Goal: Task Accomplishment & Management: Manage account settings

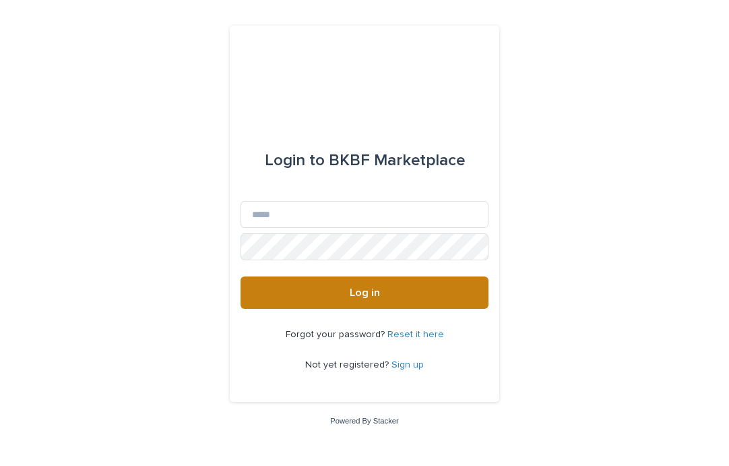
click at [454, 297] on button "Log in" at bounding box center [365, 292] width 248 height 32
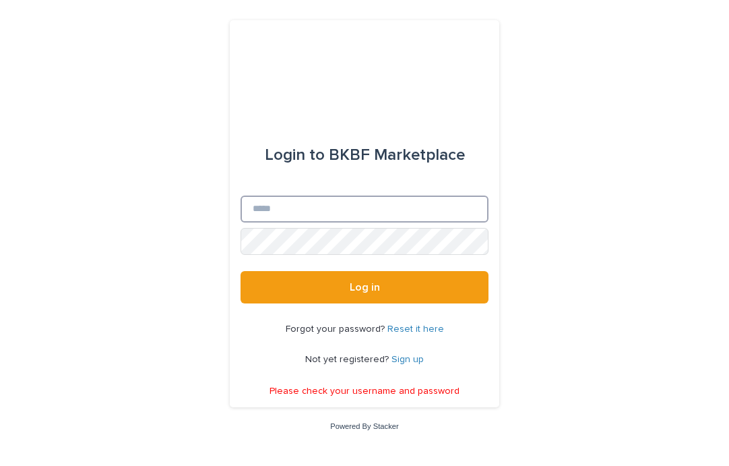
click at [381, 206] on input "Email" at bounding box center [365, 208] width 248 height 27
type input "**********"
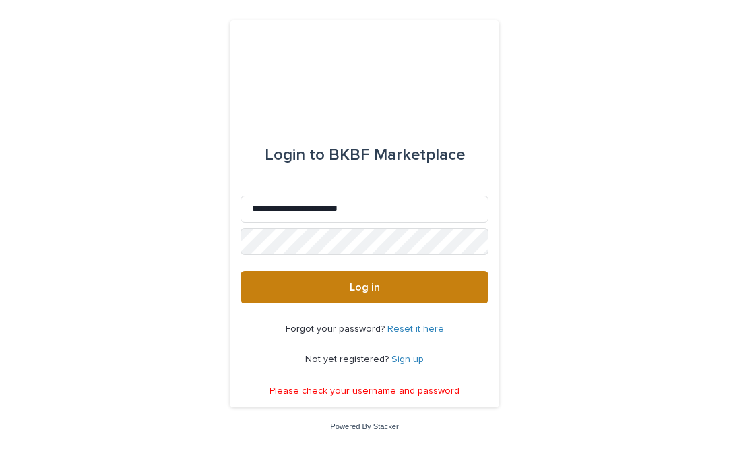
click at [383, 298] on button "Log in" at bounding box center [365, 287] width 248 height 32
click at [408, 283] on button "Log in" at bounding box center [365, 287] width 248 height 32
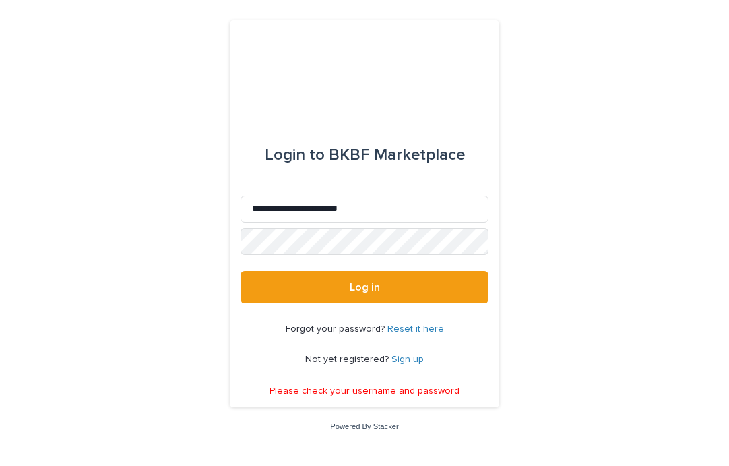
click at [431, 329] on link "Reset it here" at bounding box center [415, 328] width 57 height 9
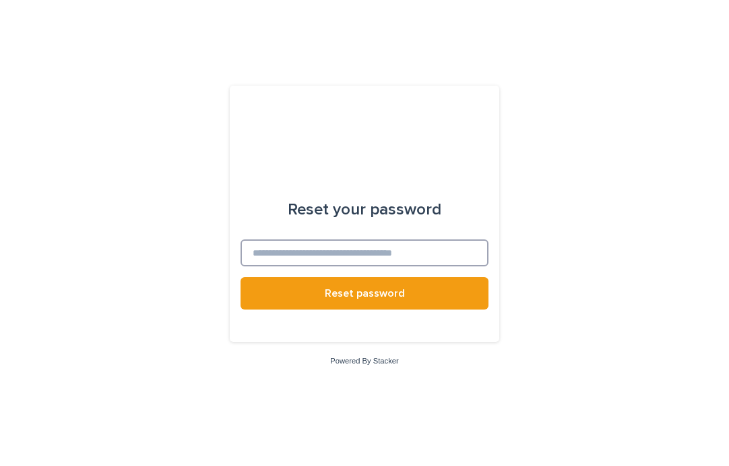
click at [444, 259] on input at bounding box center [365, 252] width 248 height 27
type input "**********"
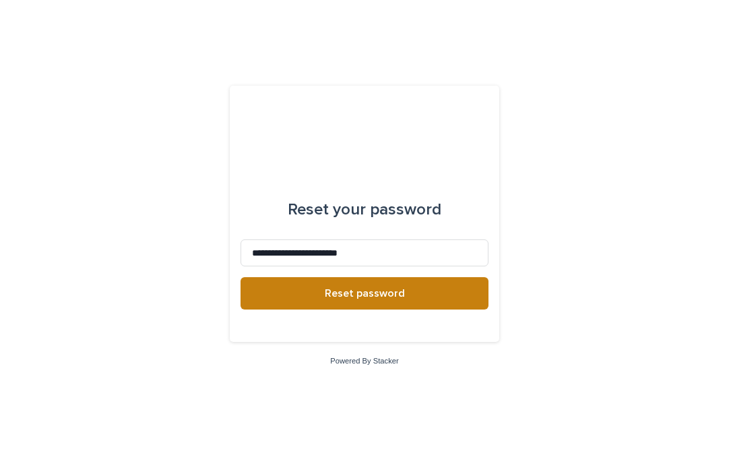
click at [430, 299] on button "Reset password" at bounding box center [365, 293] width 248 height 32
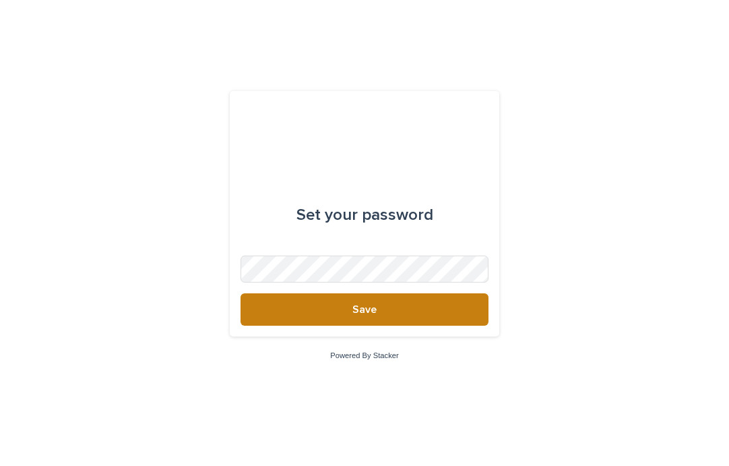
click at [448, 311] on button "Save" at bounding box center [365, 309] width 248 height 32
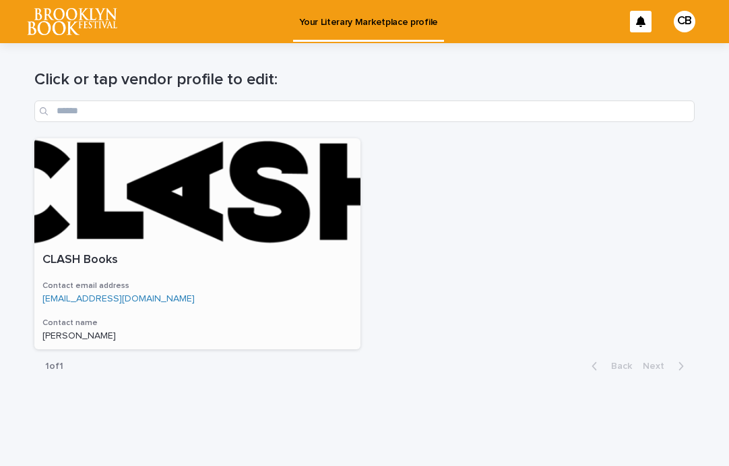
click at [256, 208] on div at bounding box center [197, 191] width 326 height 106
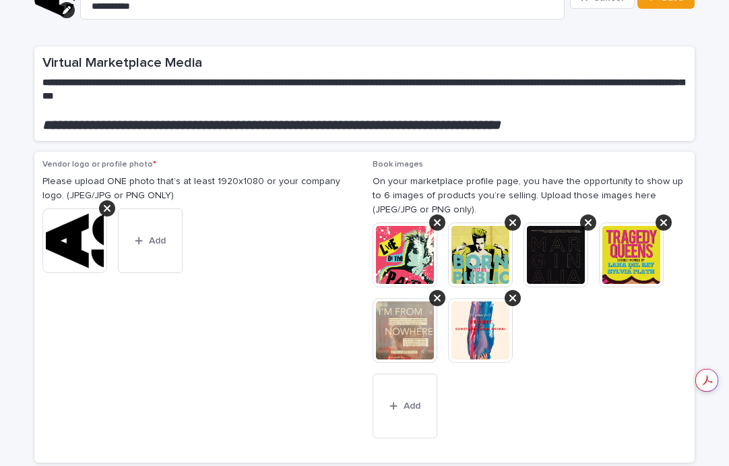
scroll to position [92, 0]
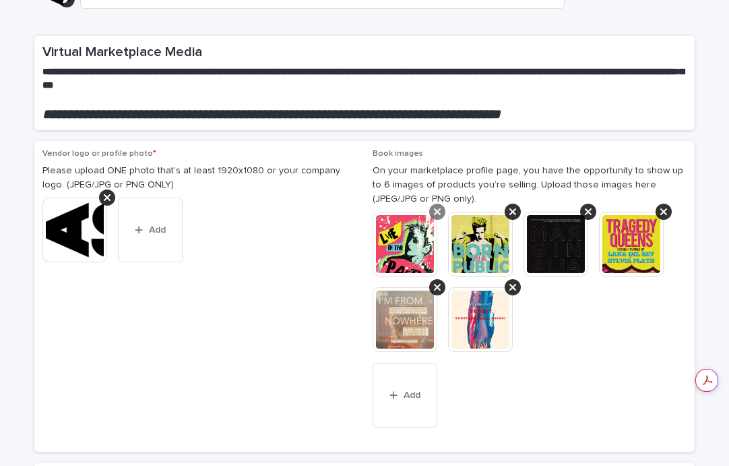
click at [441, 212] on div at bounding box center [437, 212] width 16 height 16
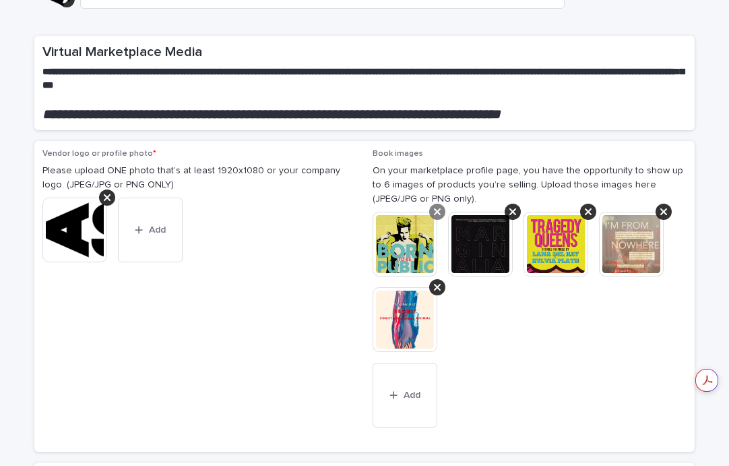
click at [439, 210] on icon at bounding box center [437, 211] width 7 height 11
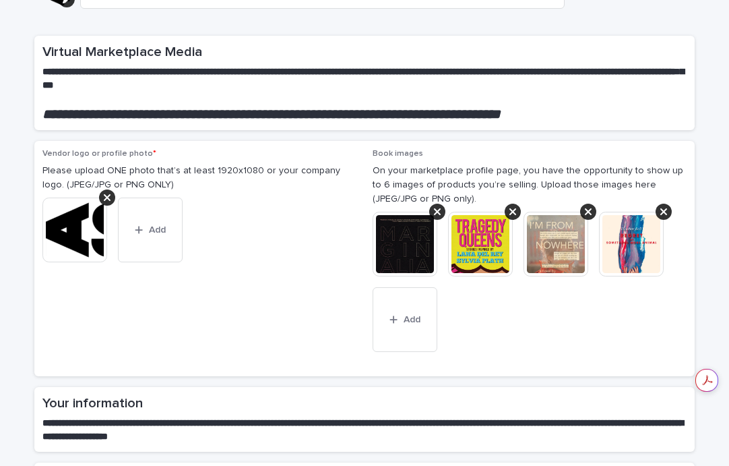
click at [439, 210] on icon at bounding box center [437, 211] width 7 height 11
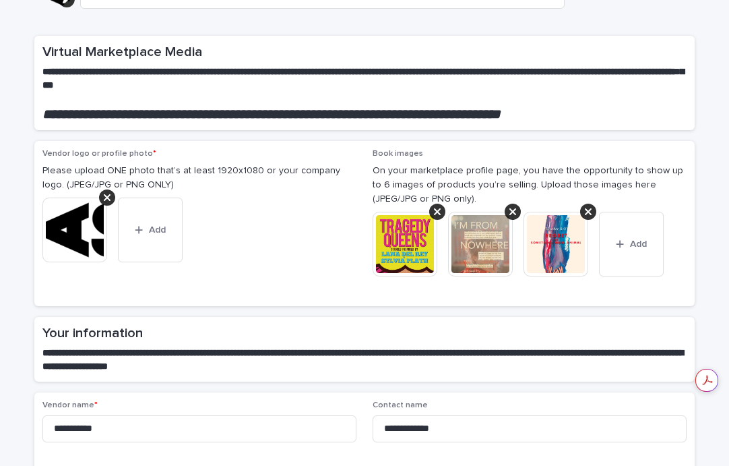
click at [439, 210] on icon at bounding box center [437, 211] width 7 height 11
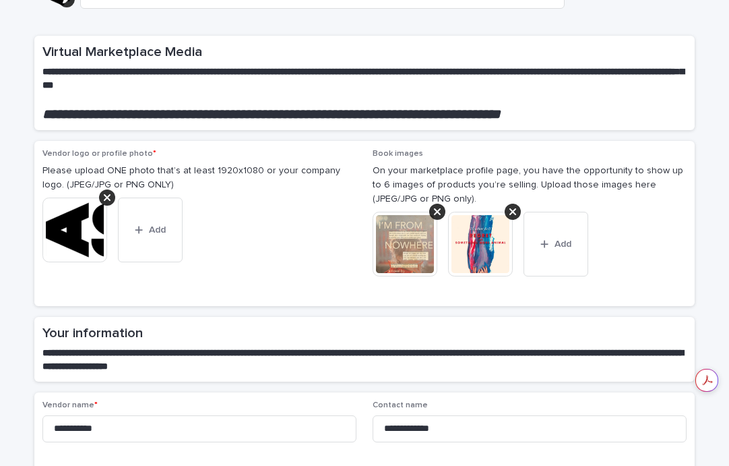
click at [439, 210] on icon at bounding box center [437, 211] width 7 height 11
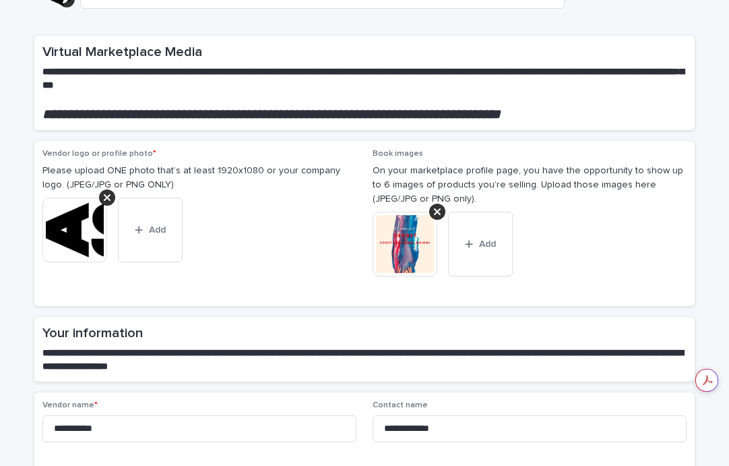
click at [439, 210] on icon at bounding box center [437, 211] width 7 height 11
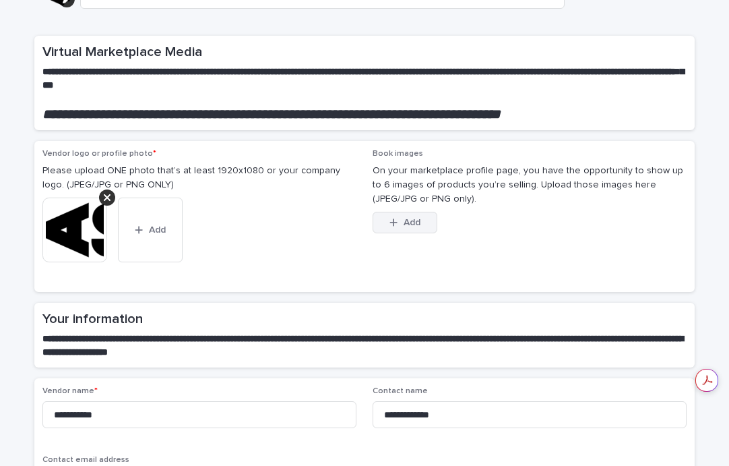
click at [404, 222] on span "Add" at bounding box center [412, 222] width 17 height 9
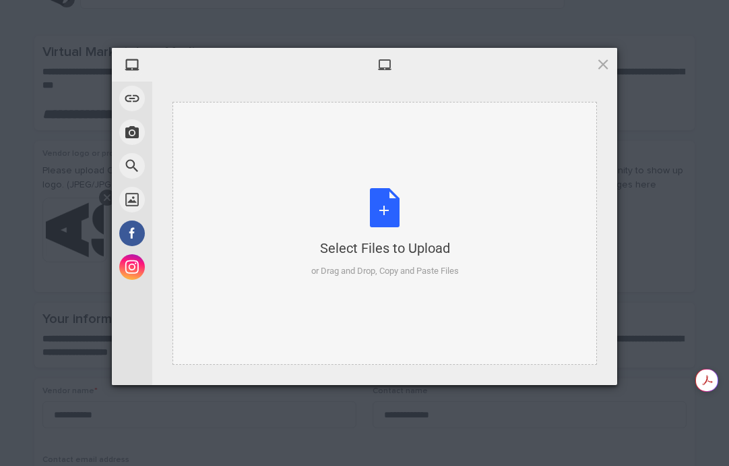
click at [386, 213] on div "Select Files to Upload or Drag and Drop, Copy and Paste Files" at bounding box center [385, 233] width 148 height 90
click at [379, 214] on div "Select Files to Upload or Drag and Drop, Copy and Paste Files" at bounding box center [385, 233] width 148 height 90
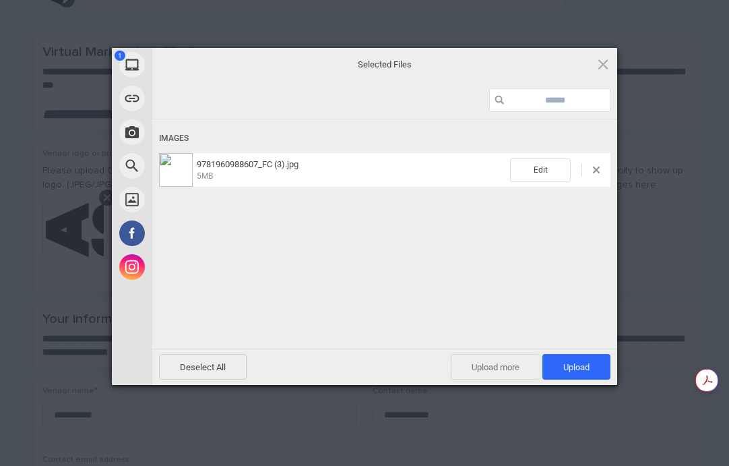
click at [498, 367] on span "Upload more" at bounding box center [496, 367] width 90 height 26
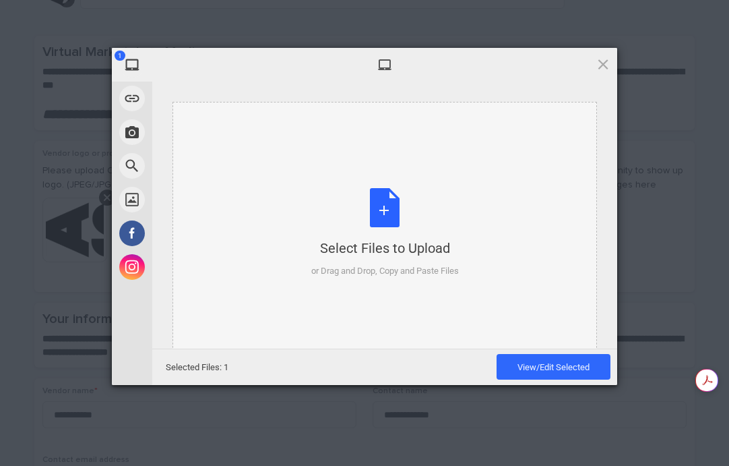
click at [400, 220] on div "Select Files to Upload or Drag and Drop, Copy and Paste Files" at bounding box center [385, 233] width 148 height 90
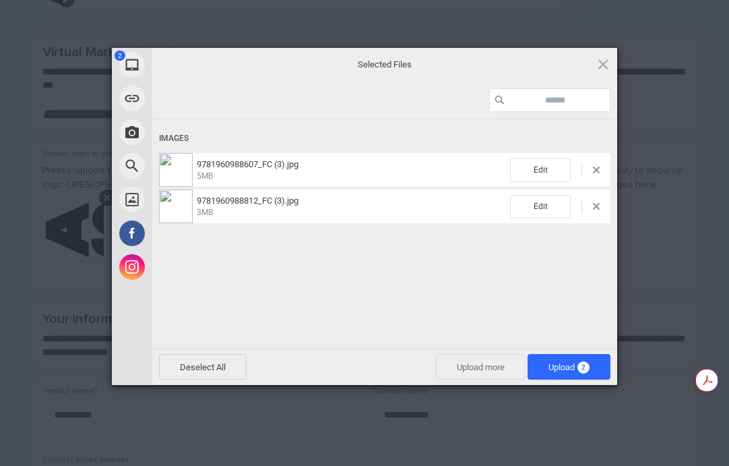
click at [470, 368] on span "Upload more" at bounding box center [481, 367] width 90 height 26
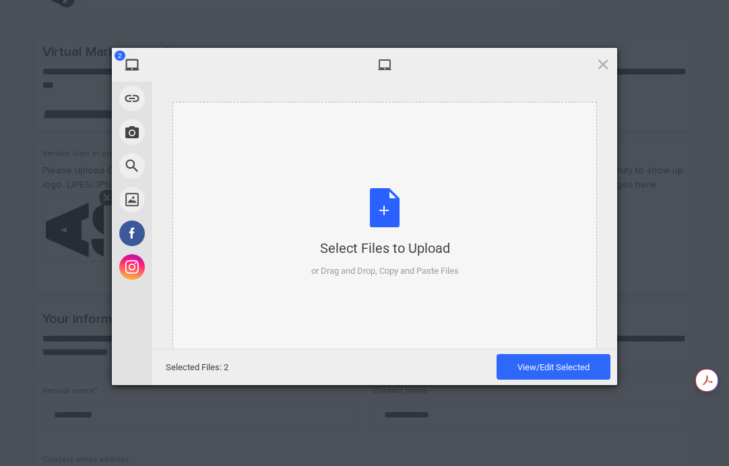
click at [385, 217] on div "Select Files to Upload or Drag and Drop, Copy and Paste Files" at bounding box center [385, 233] width 148 height 90
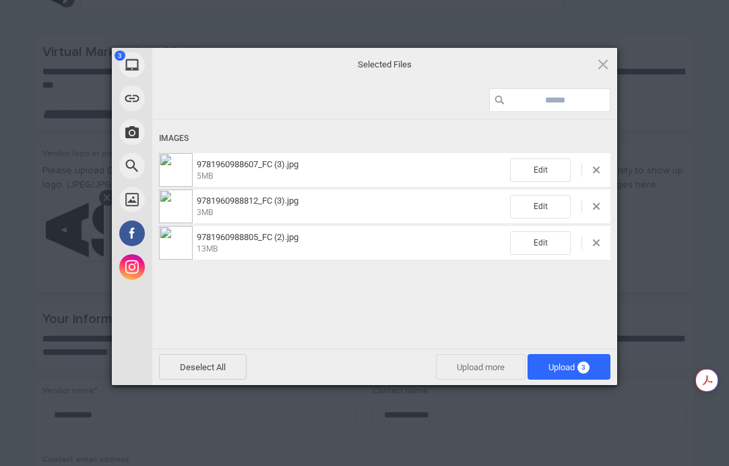
click at [472, 363] on span "Upload more" at bounding box center [481, 367] width 90 height 26
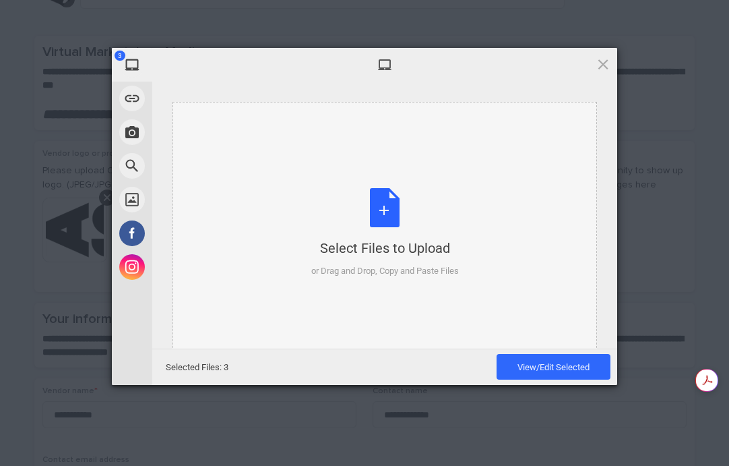
click at [383, 216] on div "Select Files to Upload or Drag and Drop, Copy and Paste Files" at bounding box center [385, 233] width 148 height 90
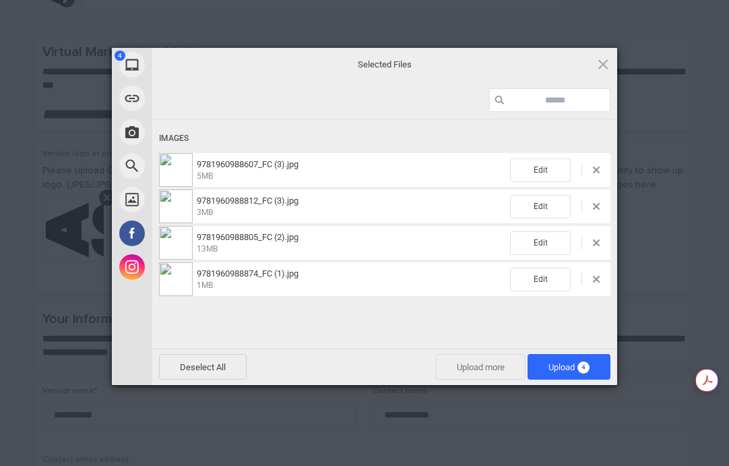
click at [472, 363] on span "Upload more" at bounding box center [481, 367] width 90 height 26
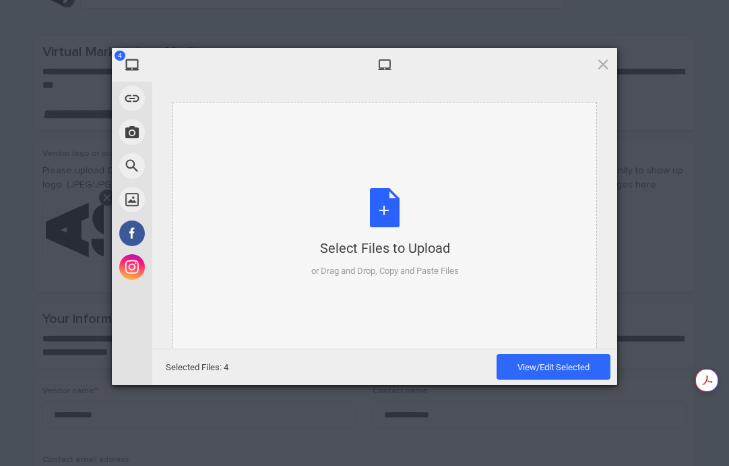
click at [381, 205] on div "Select Files to Upload or Drag and Drop, Copy and Paste Files" at bounding box center [385, 233] width 148 height 90
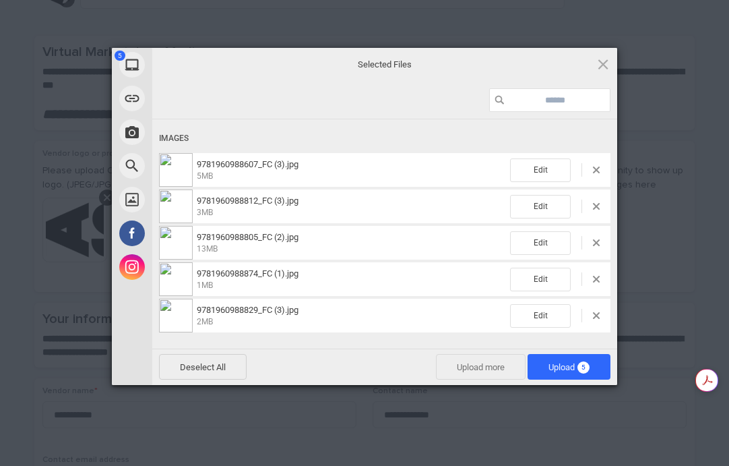
click at [489, 367] on span "Upload more" at bounding box center [481, 367] width 90 height 26
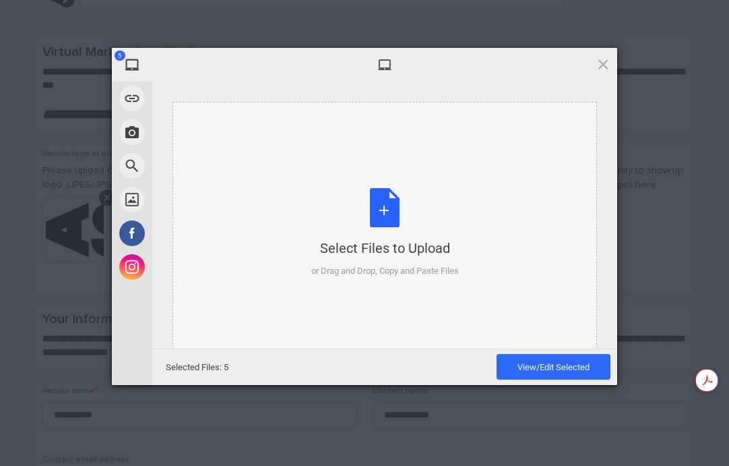
click at [390, 208] on div "Select Files to Upload or Drag and Drop, Copy and Paste Files" at bounding box center [385, 233] width 148 height 90
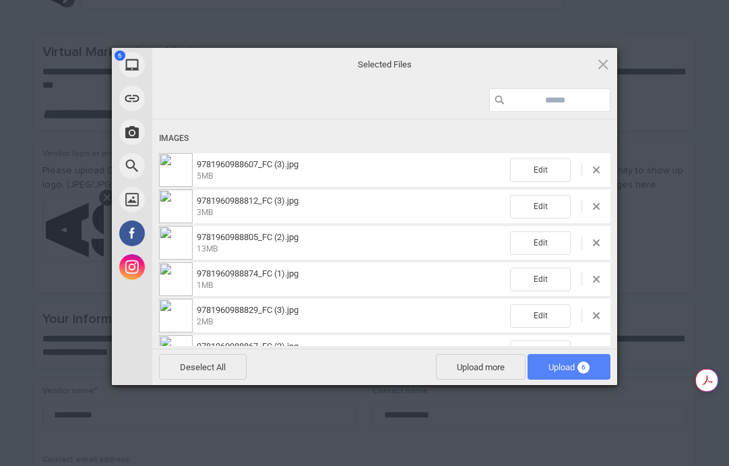
click at [577, 369] on span "Upload 6" at bounding box center [569, 367] width 41 height 10
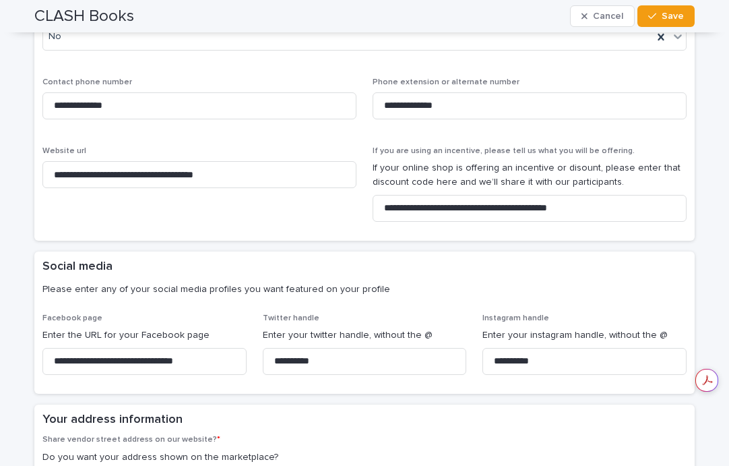
scroll to position [788, 0]
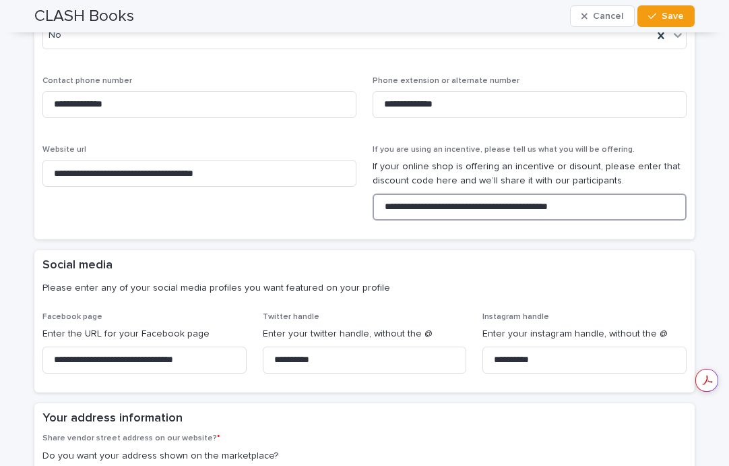
click at [609, 210] on input "**********" at bounding box center [530, 206] width 314 height 27
type input "*"
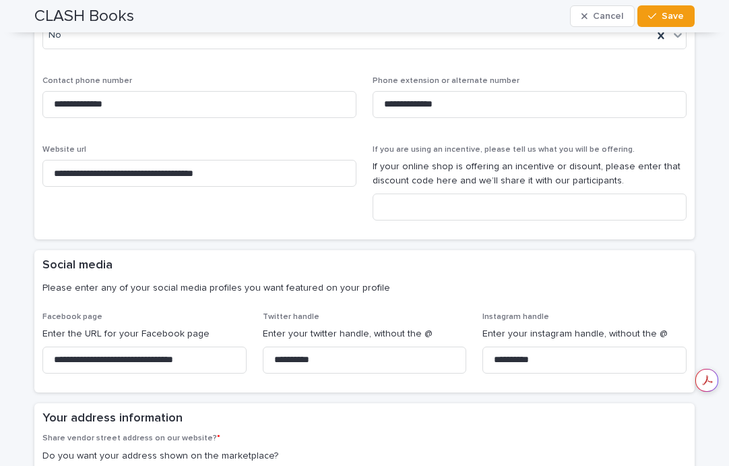
click at [307, 216] on span "**********" at bounding box center [199, 188] width 314 height 86
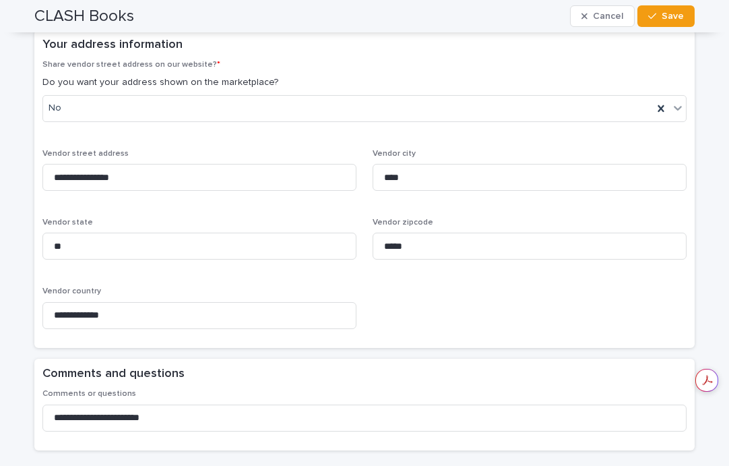
scroll to position [1165, 0]
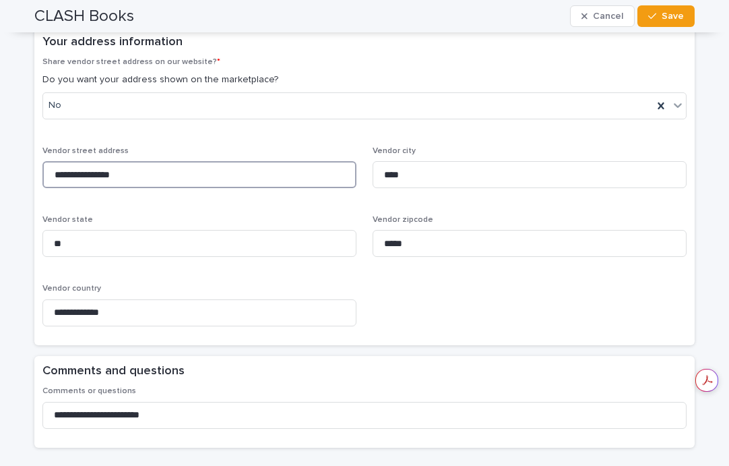
click at [164, 173] on input "**********" at bounding box center [199, 174] width 314 height 27
type input "*"
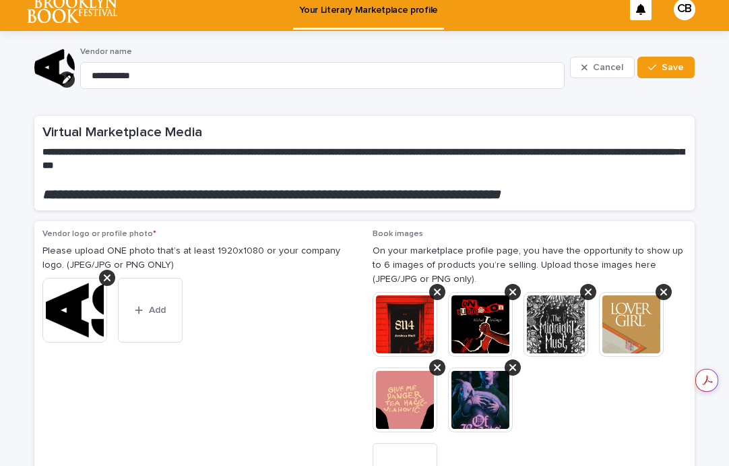
scroll to position [0, 0]
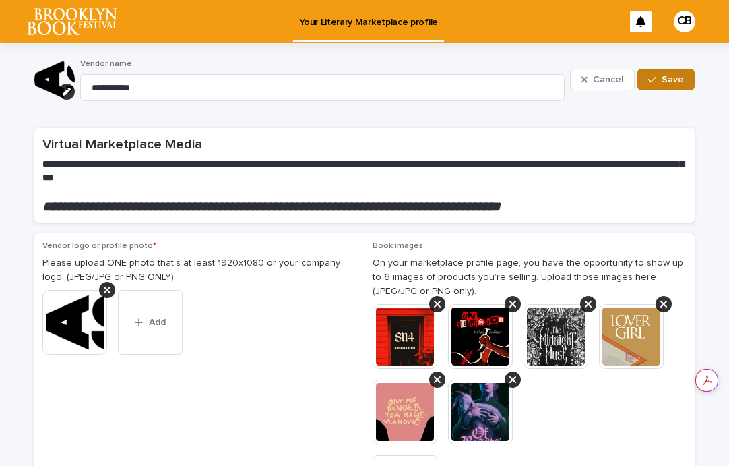
type input "**********"
click at [674, 85] on button "Save" at bounding box center [666, 80] width 57 height 22
